Goal: Use online tool/utility

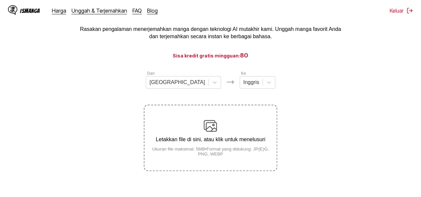
scroll to position [44, 0]
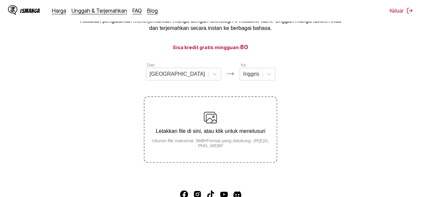
click at [202, 139] on div "Letakkan file di sini, atau klik untuk menelusuri Ukuran file maksimal: 5MB • F…" at bounding box center [210, 129] width 132 height 37
click at [0, 0] on input "Letakkan file di sini, atau klik untuk menelusuri Ukuran file maksimal: 5MB • F…" at bounding box center [0, 0] width 0 height 0
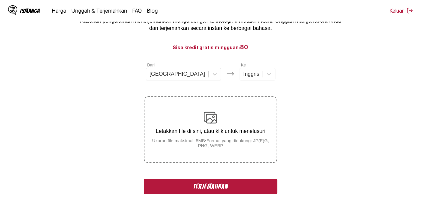
click at [239, 182] on button "Terjemahkan" at bounding box center [210, 186] width 133 height 15
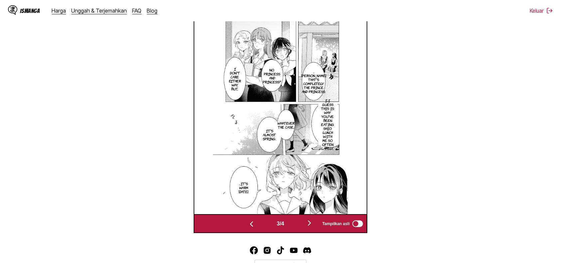
scroll to position [0, 517]
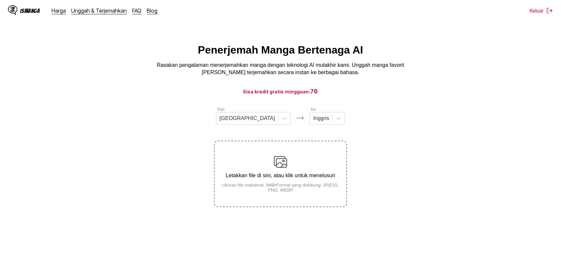
click at [233, 162] on div "Letakkan file di sini, atau klik untuk menelusuri Ukuran file maksimal: 5MB • F…" at bounding box center [281, 173] width 132 height 37
click at [0, 0] on input "Letakkan file di sini, atau klik untuk menelusuri Ukuran file maksimal: 5MB • F…" at bounding box center [0, 0] width 0 height 0
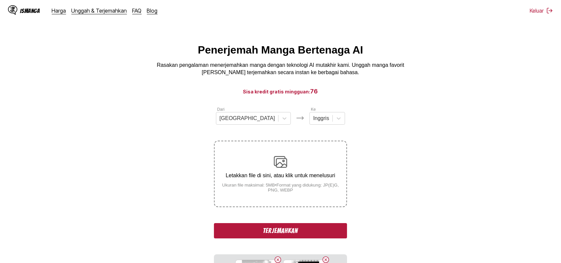
click at [310, 233] on button "Terjemahkan" at bounding box center [280, 230] width 133 height 15
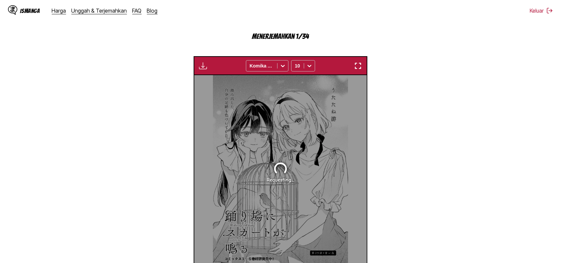
scroll to position [197, 0]
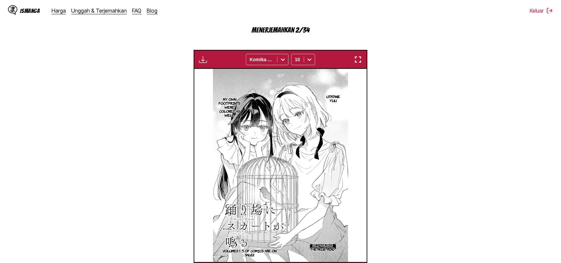
click at [357, 57] on img "button" at bounding box center [358, 60] width 8 height 8
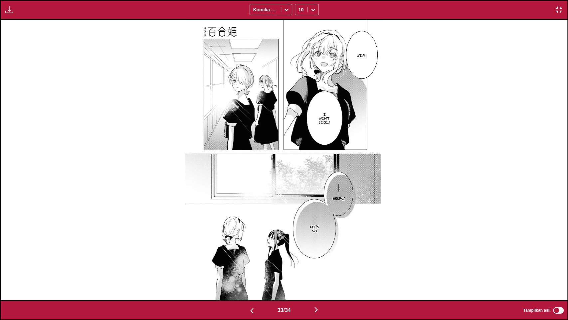
scroll to position [0, 18709]
